Goal: Navigation & Orientation: Locate item on page

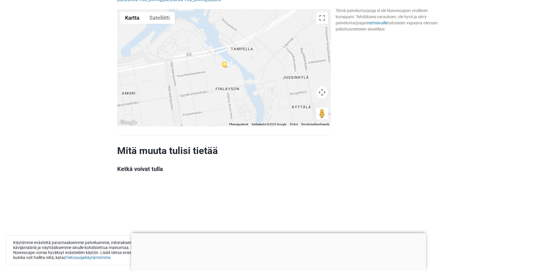
scroll to position [529, 0]
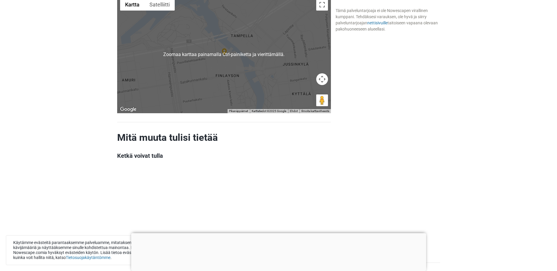
click at [219, 80] on div at bounding box center [224, 55] width 214 height 118
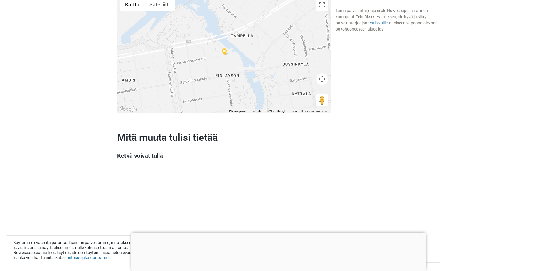
click at [323, 78] on button "Kartan kamerasäätimet" at bounding box center [322, 79] width 12 height 12
click at [228, 74] on div at bounding box center [224, 55] width 214 height 118
click at [325, 4] on button "Koko näytön näkymä päälle/pois" at bounding box center [322, 5] width 12 height 12
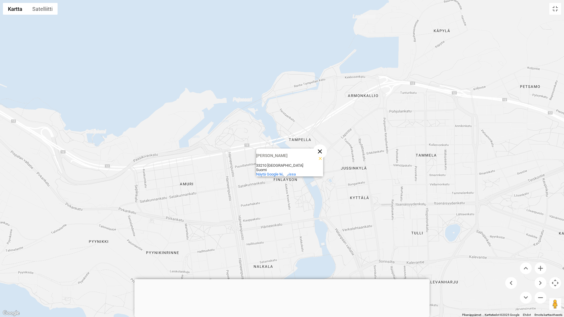
click at [320, 148] on button "Sulje" at bounding box center [320, 152] width 14 height 14
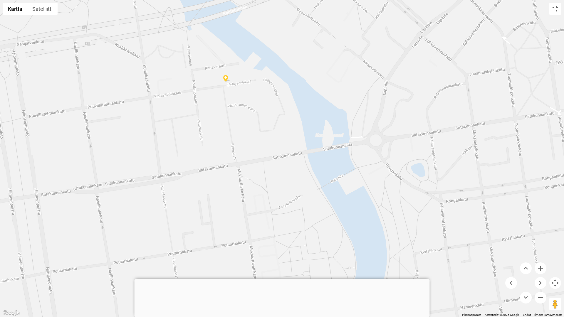
drag, startPoint x: 306, startPoint y: 214, endPoint x: 251, endPoint y: 130, distance: 100.2
click at [251, 130] on div at bounding box center [282, 158] width 564 height 317
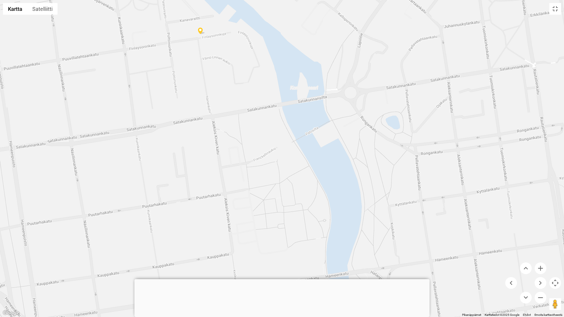
drag, startPoint x: 308, startPoint y: 228, endPoint x: 283, endPoint y: 180, distance: 54.7
click at [283, 180] on div at bounding box center [282, 158] width 564 height 317
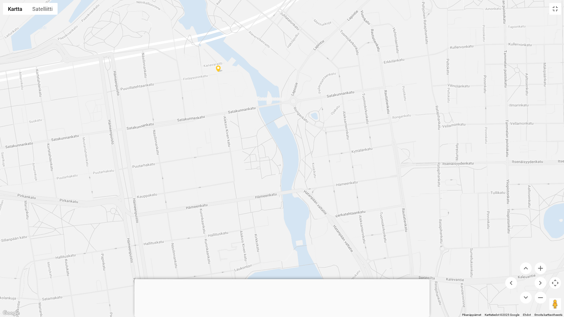
drag, startPoint x: 287, startPoint y: 209, endPoint x: 264, endPoint y: 175, distance: 40.9
click at [264, 175] on div at bounding box center [282, 158] width 564 height 317
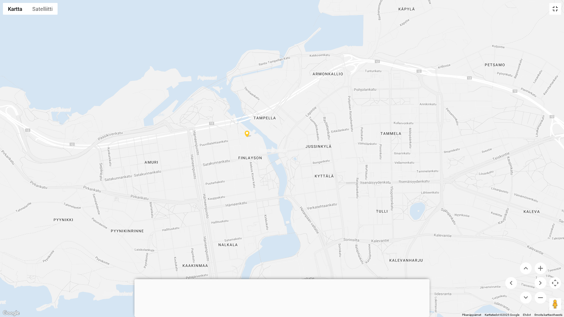
click at [556, 9] on button "Koko näytön näkymä päälle/pois" at bounding box center [555, 9] width 12 height 12
